Goal: Task Accomplishment & Management: Use online tool/utility

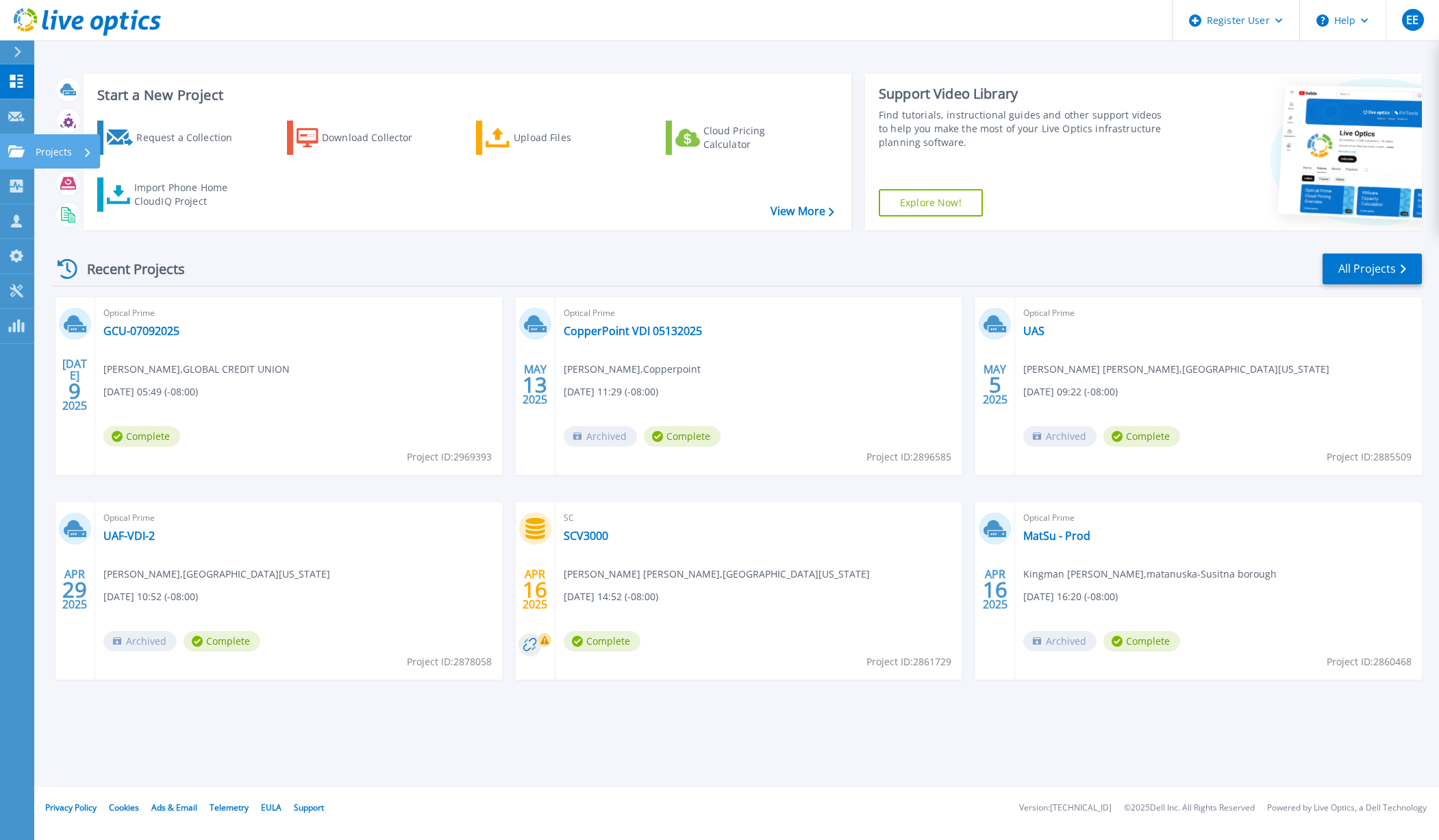
click at [19, 147] on icon at bounding box center [16, 150] width 16 height 12
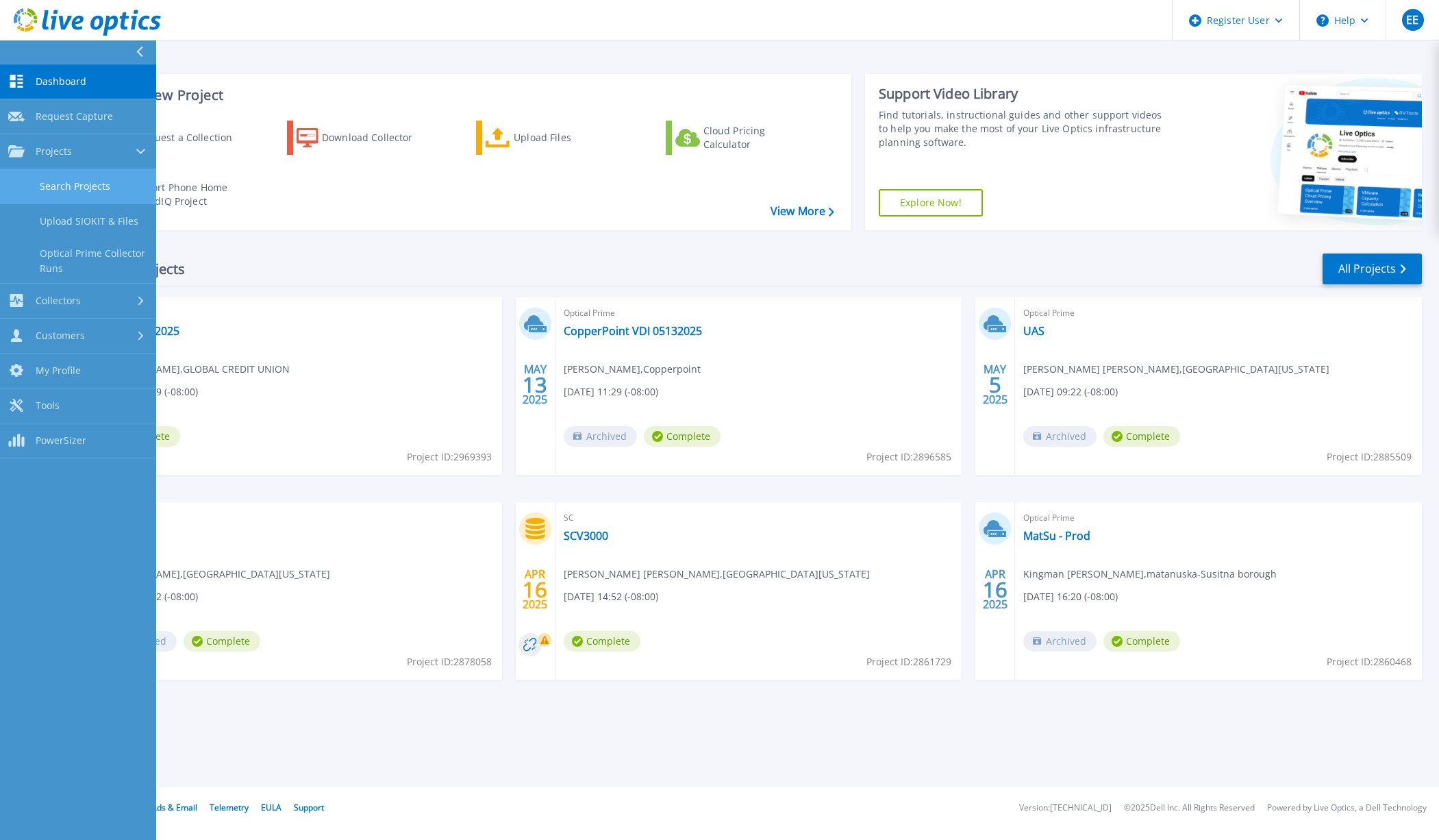
click at [119, 179] on link "Search Projects" at bounding box center [78, 186] width 156 height 35
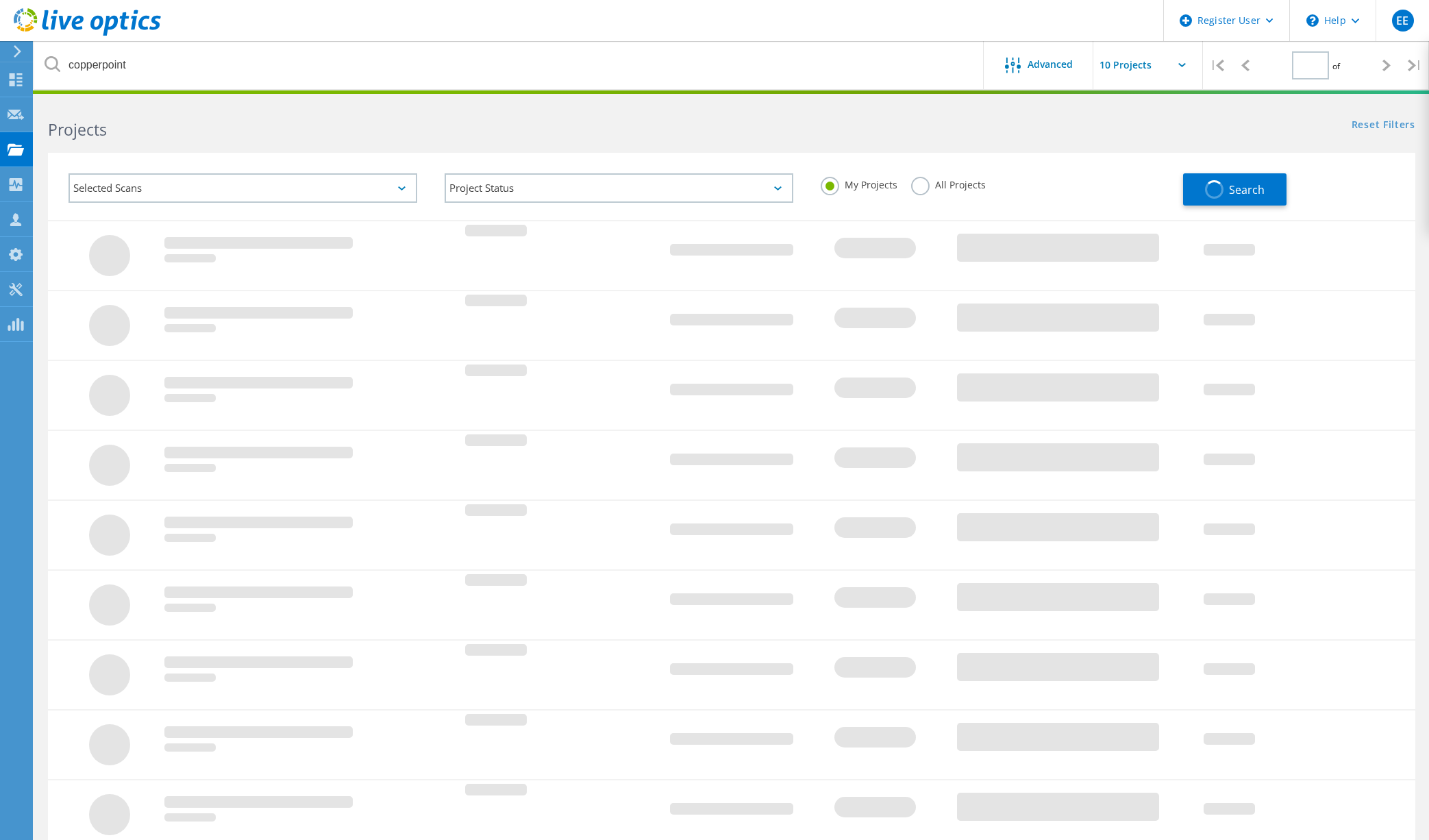
type input "1"
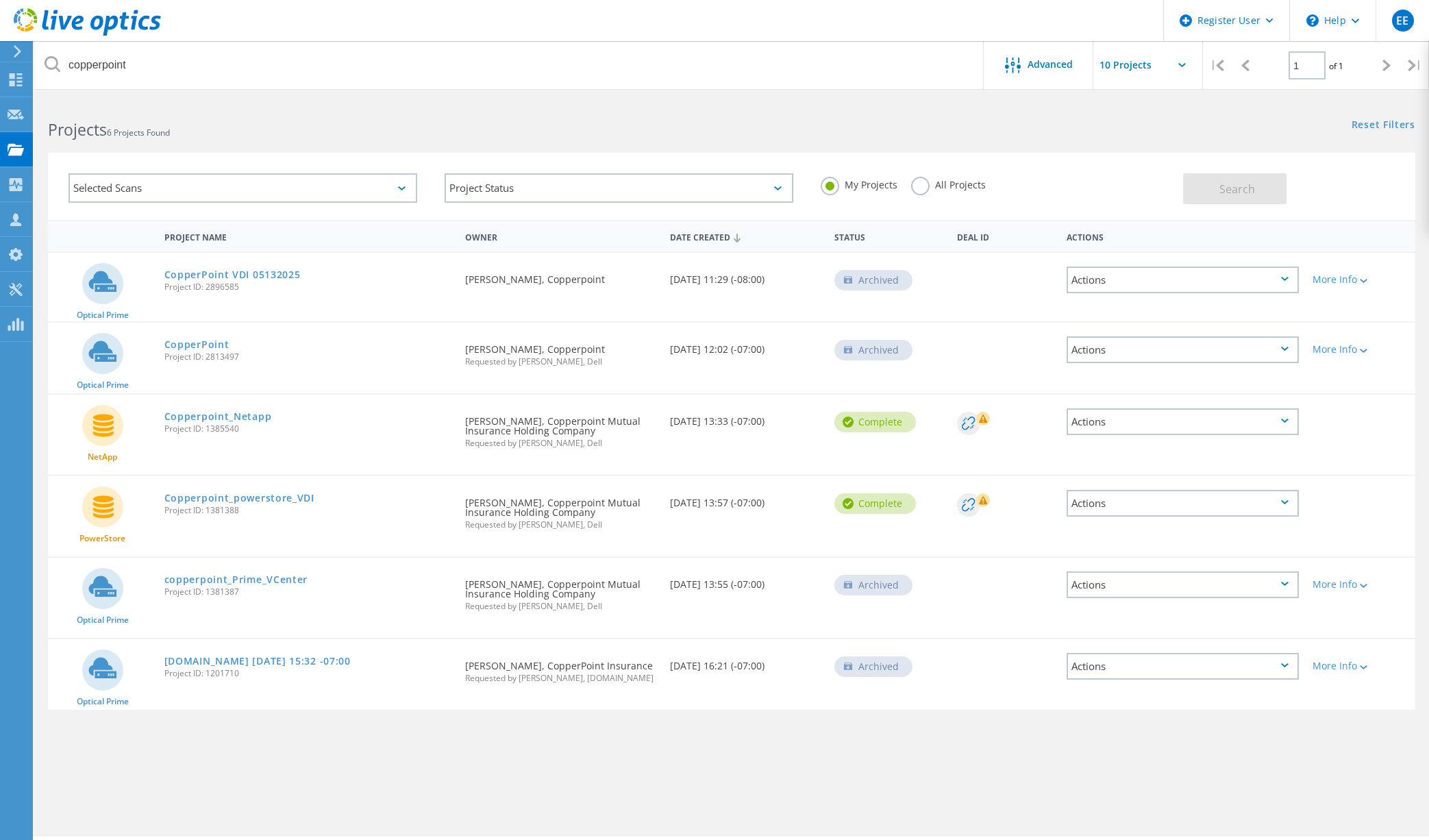
click at [923, 189] on label "All Projects" at bounding box center [948, 183] width 75 height 13
click at [0, 0] on input "All Projects" at bounding box center [0, 0] width 0 height 0
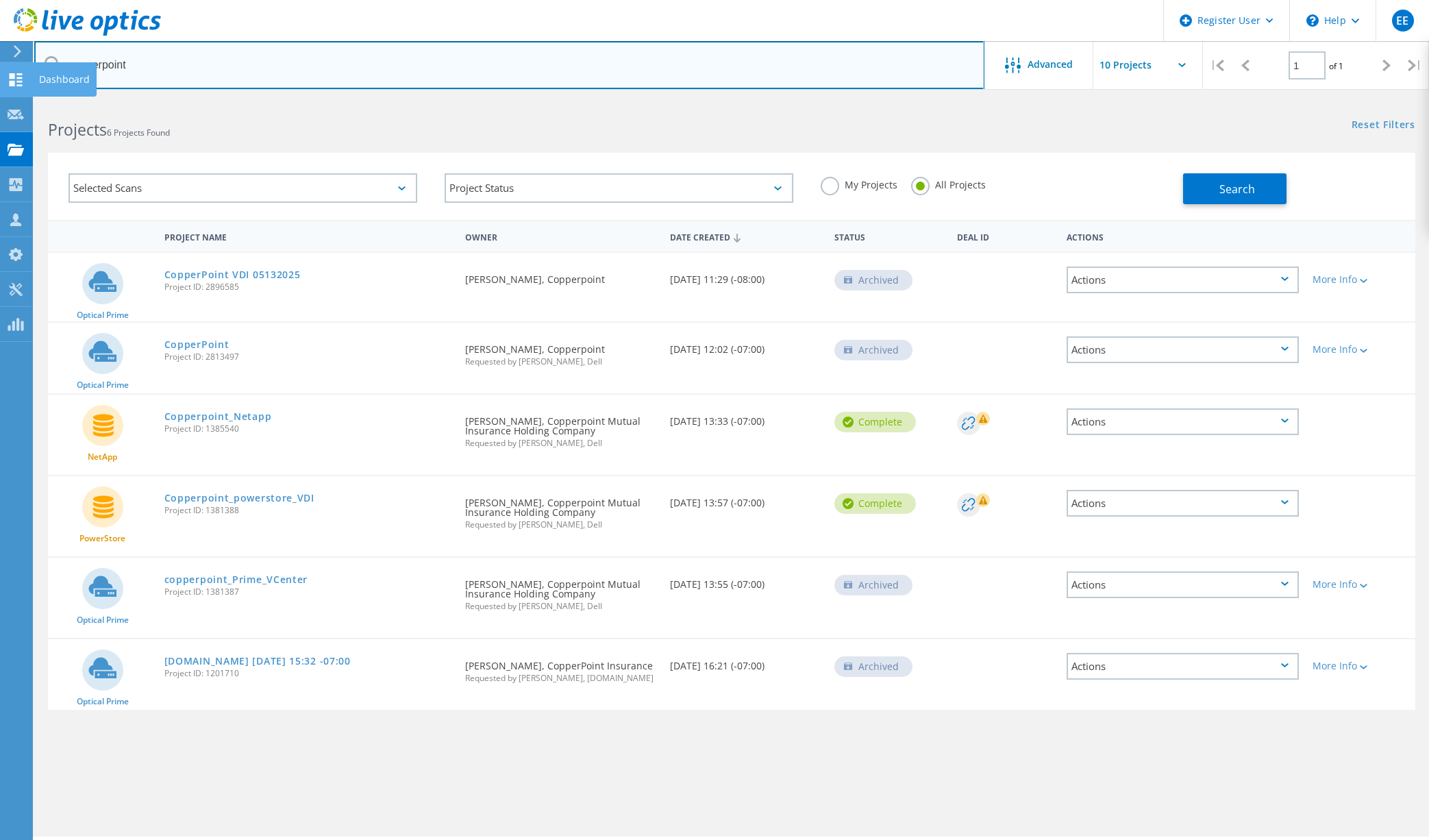
drag, startPoint x: 136, startPoint y: 70, endPoint x: 9, endPoint y: 70, distance: 127.0
click at [10, 99] on div "Register User \n Help Explore Helpful Articles Contact Support EE Dell User Eri…" at bounding box center [714, 487] width 1429 height 778
type input "c"
type input "acsalaska"
